Goal: Task Accomplishment & Management: Manage account settings

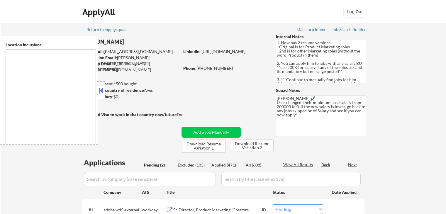
select select ""pending""
type textarea "[GEOGRAPHIC_DATA], [GEOGRAPHIC_DATA] [GEOGRAPHIC_DATA], [GEOGRAPHIC_DATA] [GEOG…"
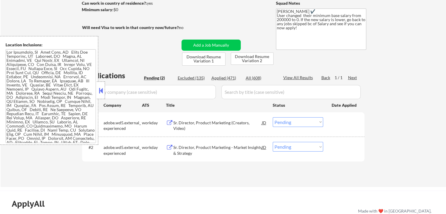
scroll to position [88, 0]
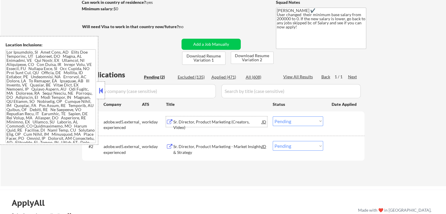
click at [186, 120] on div "Sr. Director, Product Marketing (Creators, Video)" at bounding box center [217, 124] width 88 height 11
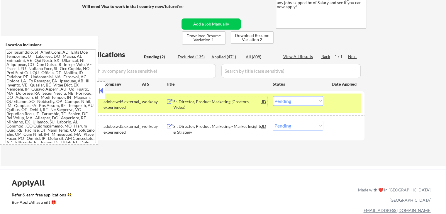
scroll to position [117, 0]
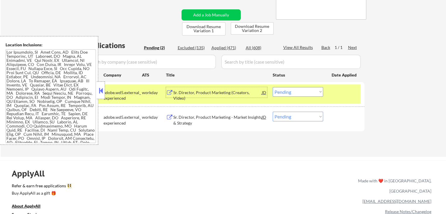
click at [295, 93] on select "Choose an option... Pending Applied Excluded (Questions) Excluded (Expired) Exc…" at bounding box center [297, 92] width 50 height 10
click at [272, 87] on select "Choose an option... Pending Applied Excluded (Questions) Excluded (Expired) Exc…" at bounding box center [297, 92] width 50 height 10
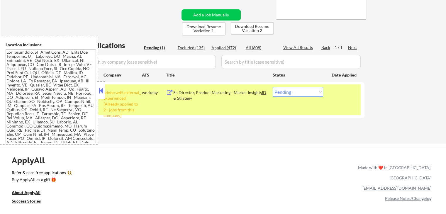
click at [292, 90] on select "Choose an option... Pending Applied Excluded (Questions) Excluded (Expired) Exc…" at bounding box center [297, 92] width 50 height 10
select select ""excluded__other_""
click at [272, 87] on select "Choose an option... Pending Applied Excluded (Questions) Excluded (Expired) Exc…" at bounding box center [297, 92] width 50 height 10
